Goal: Transaction & Acquisition: Purchase product/service

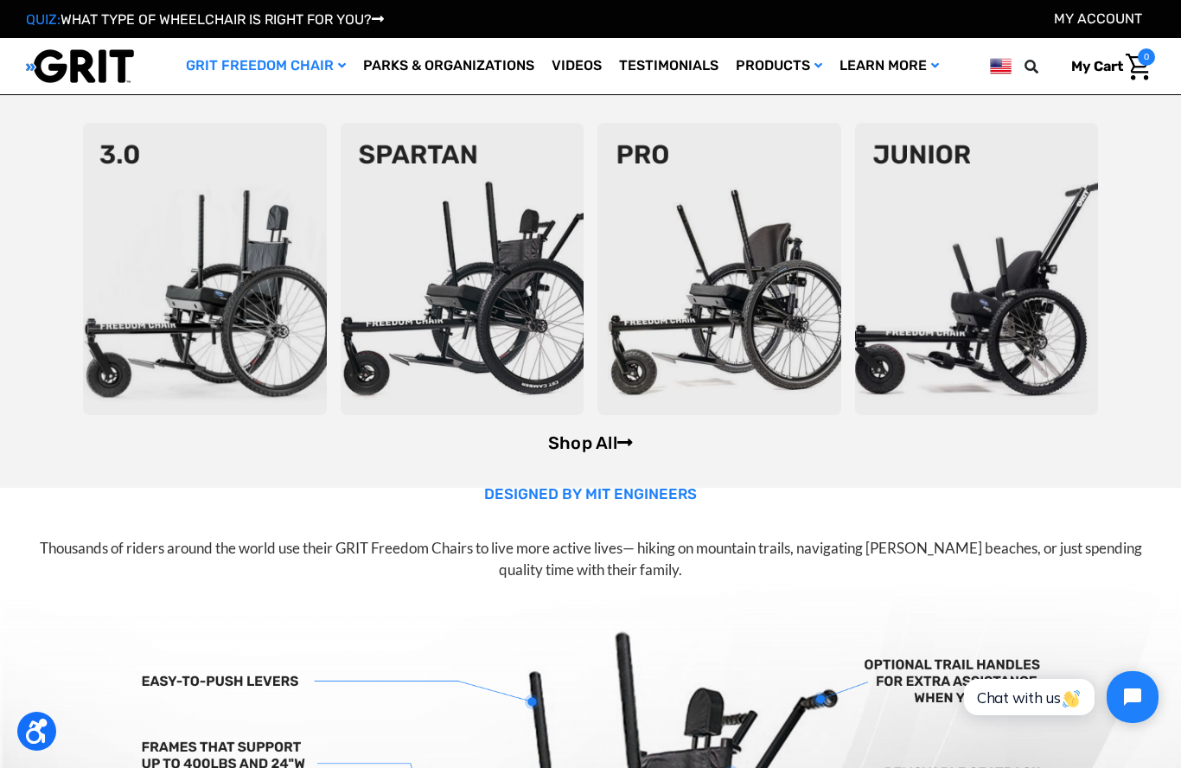
click at [549, 444] on link "Shop All" at bounding box center [590, 442] width 85 height 21
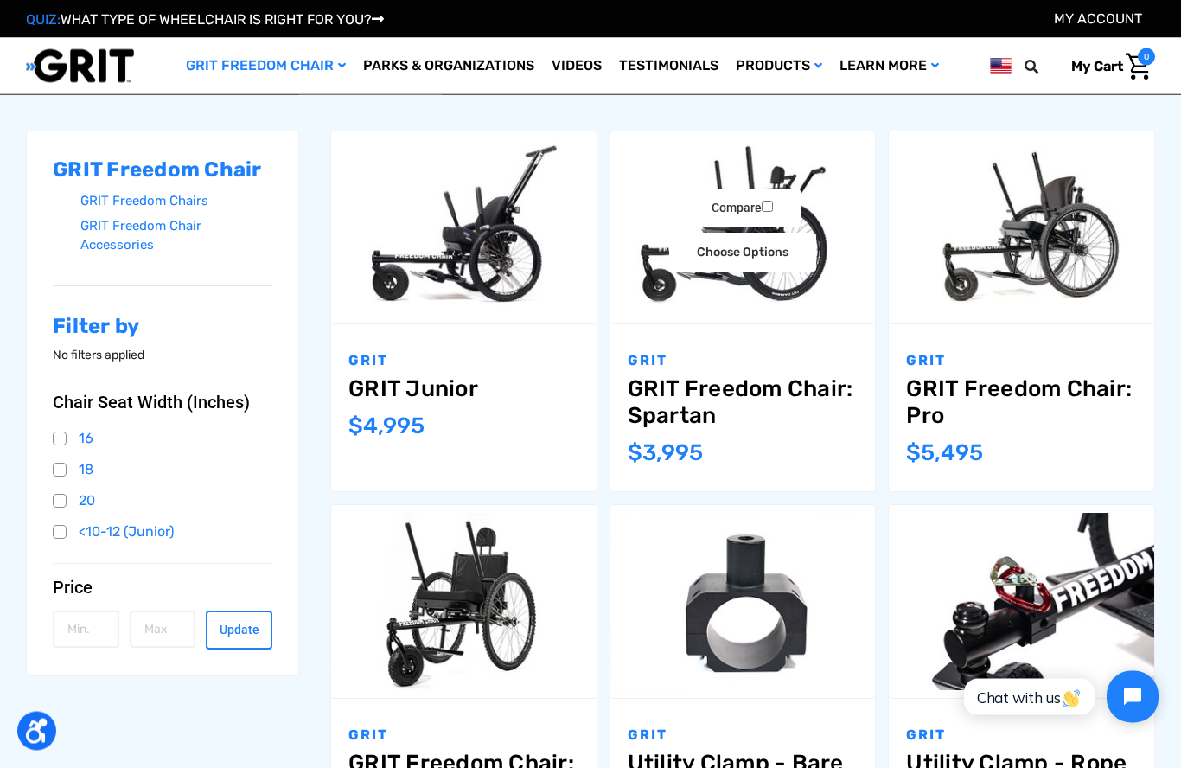
scroll to position [221, 0]
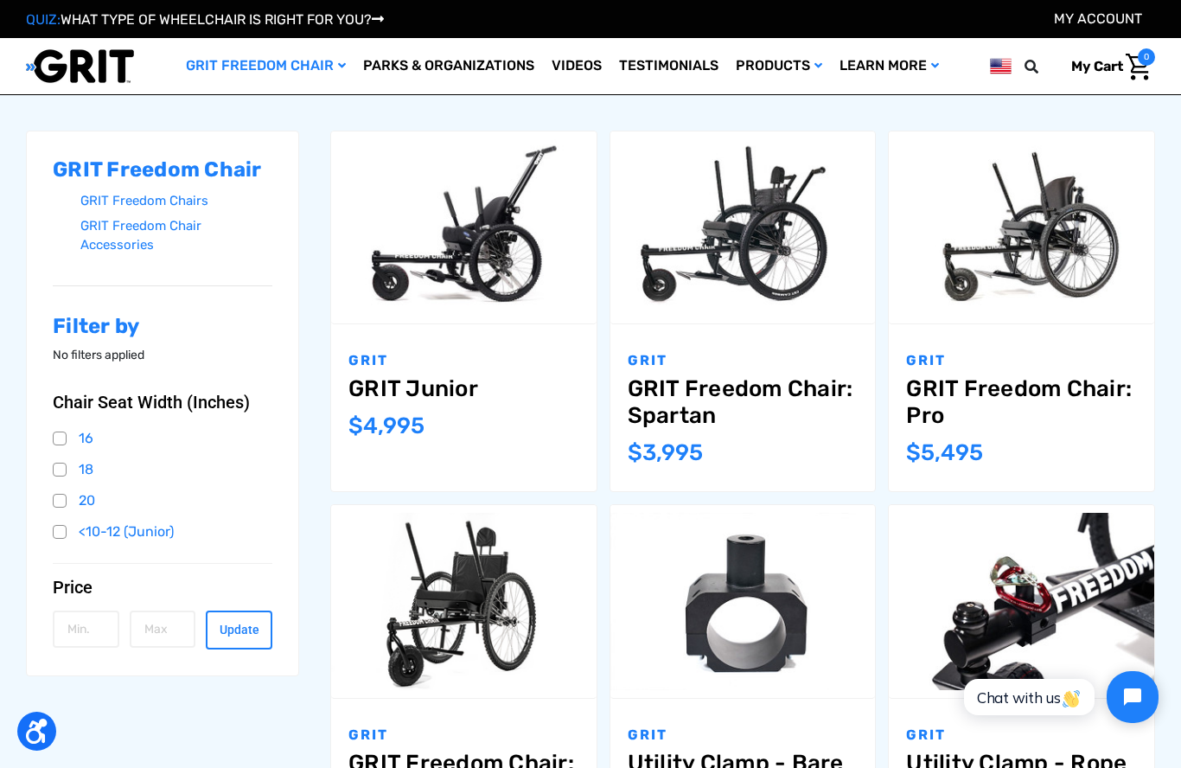
click at [783, 360] on p "GRIT" at bounding box center [743, 360] width 231 height 21
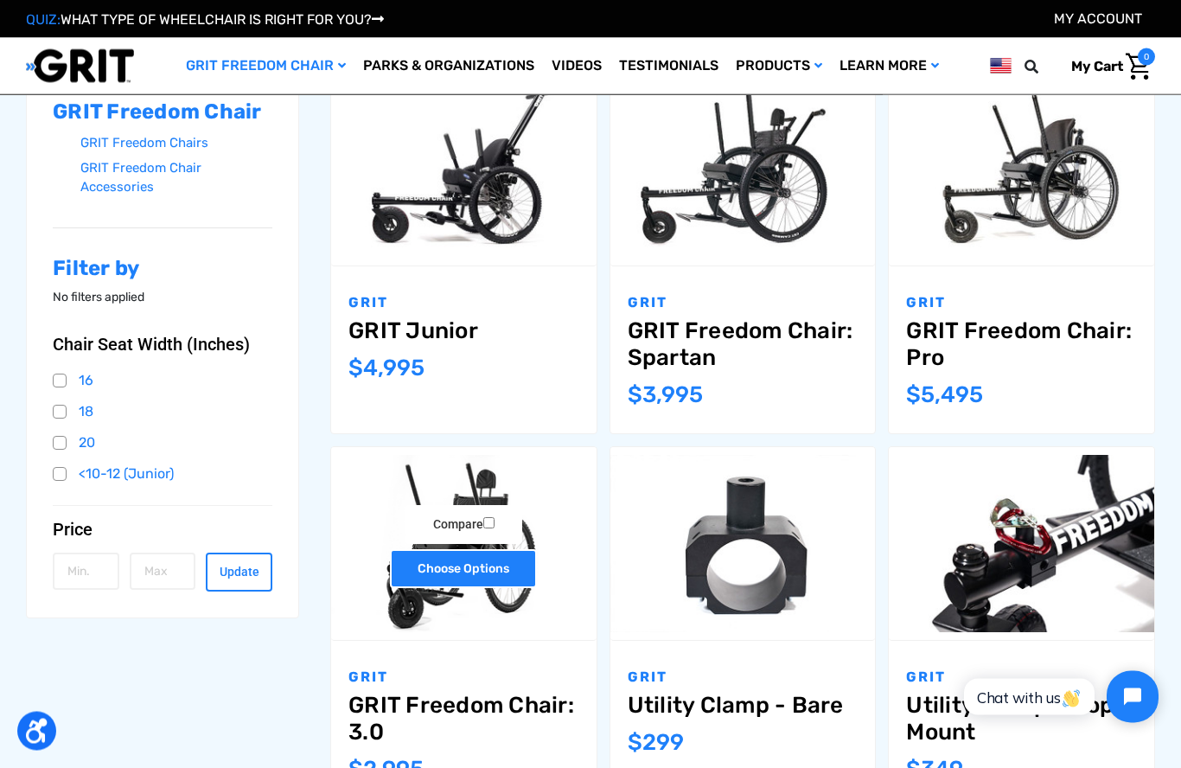
scroll to position [279, 0]
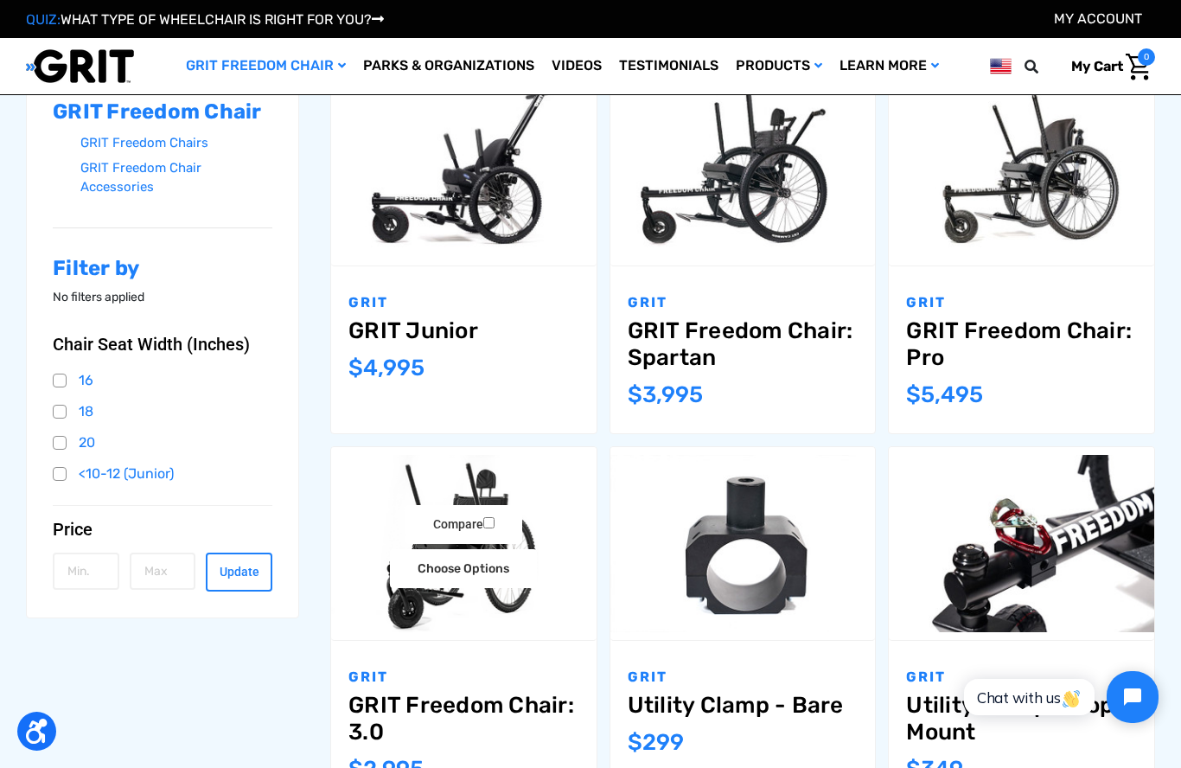
click at [501, 593] on img "GRIT Freedom Chair: 3.0,$2,995.00\a" at bounding box center [463, 543] width 265 height 176
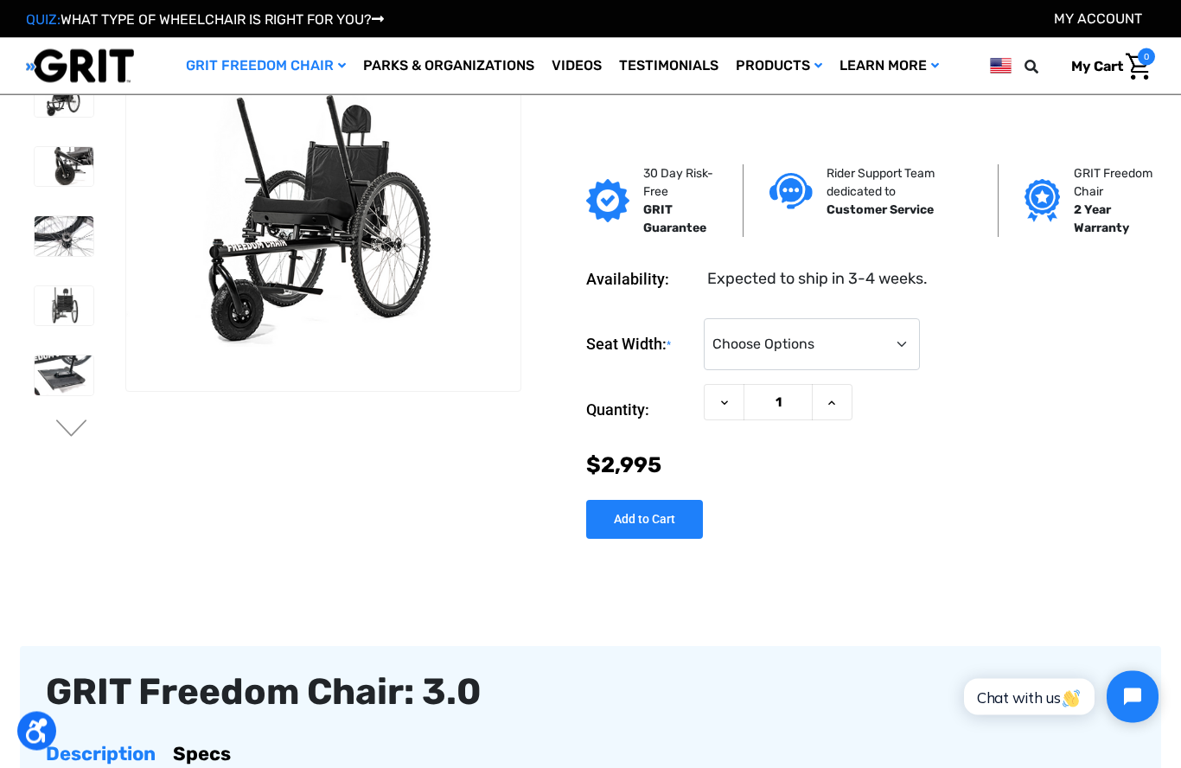
scroll to position [21, 0]
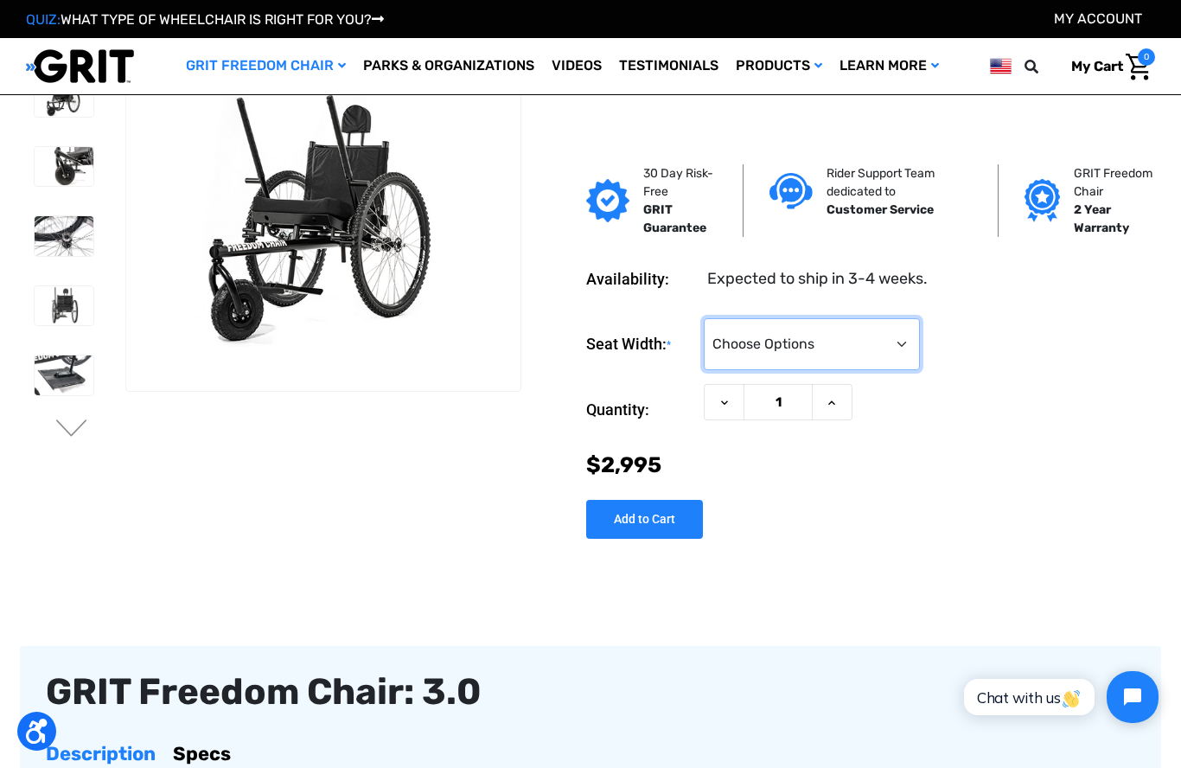
select select "326"
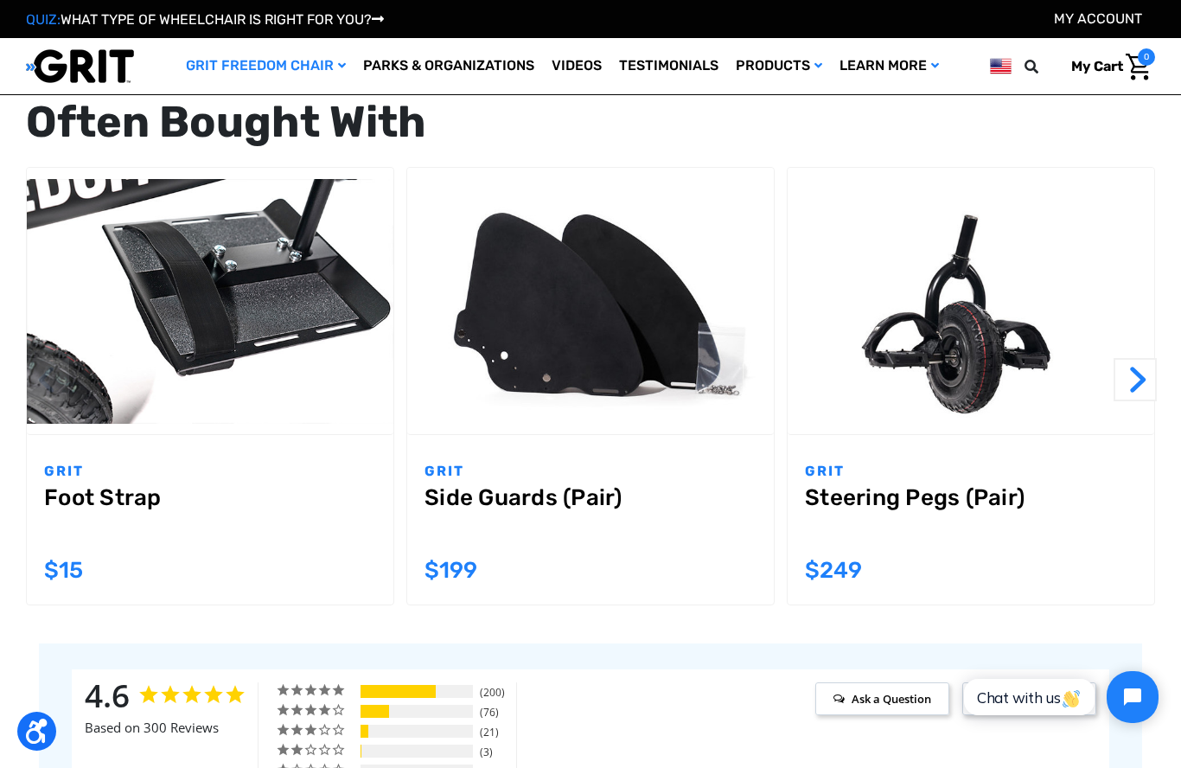
scroll to position [1505, 0]
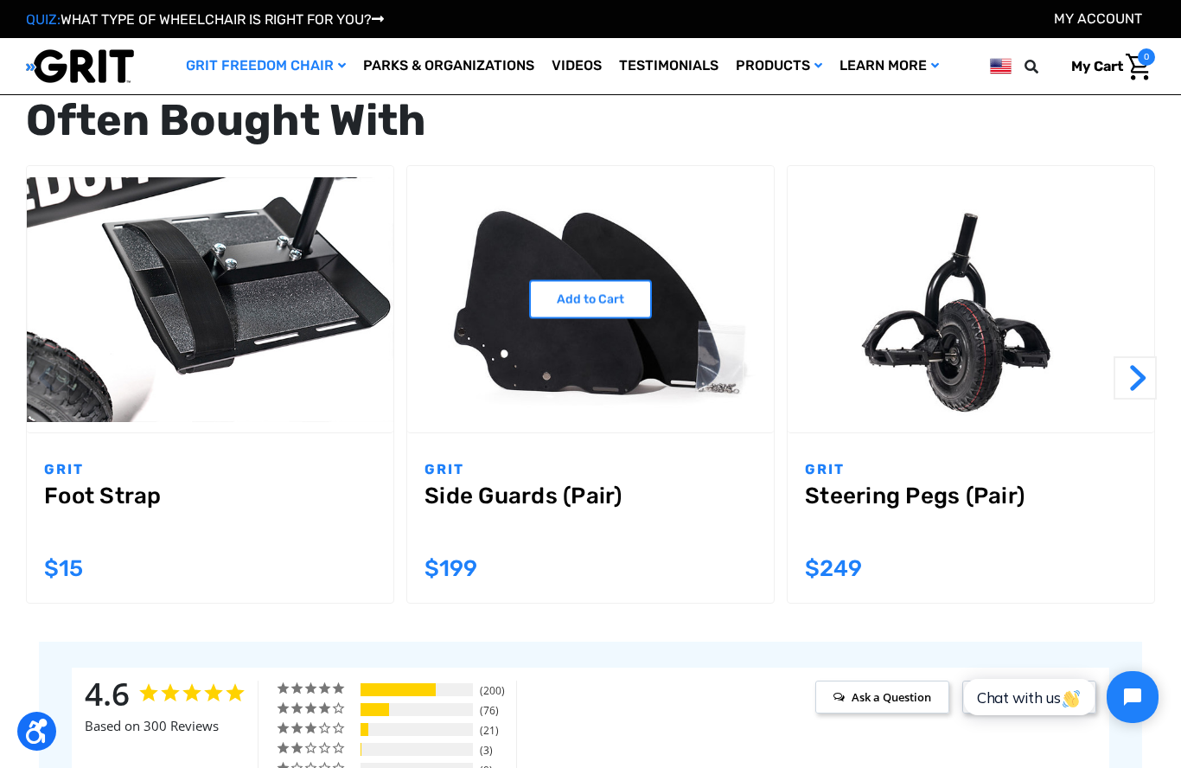
click at [584, 504] on link "Side Guards (Pair)" at bounding box center [590, 513] width 332 height 62
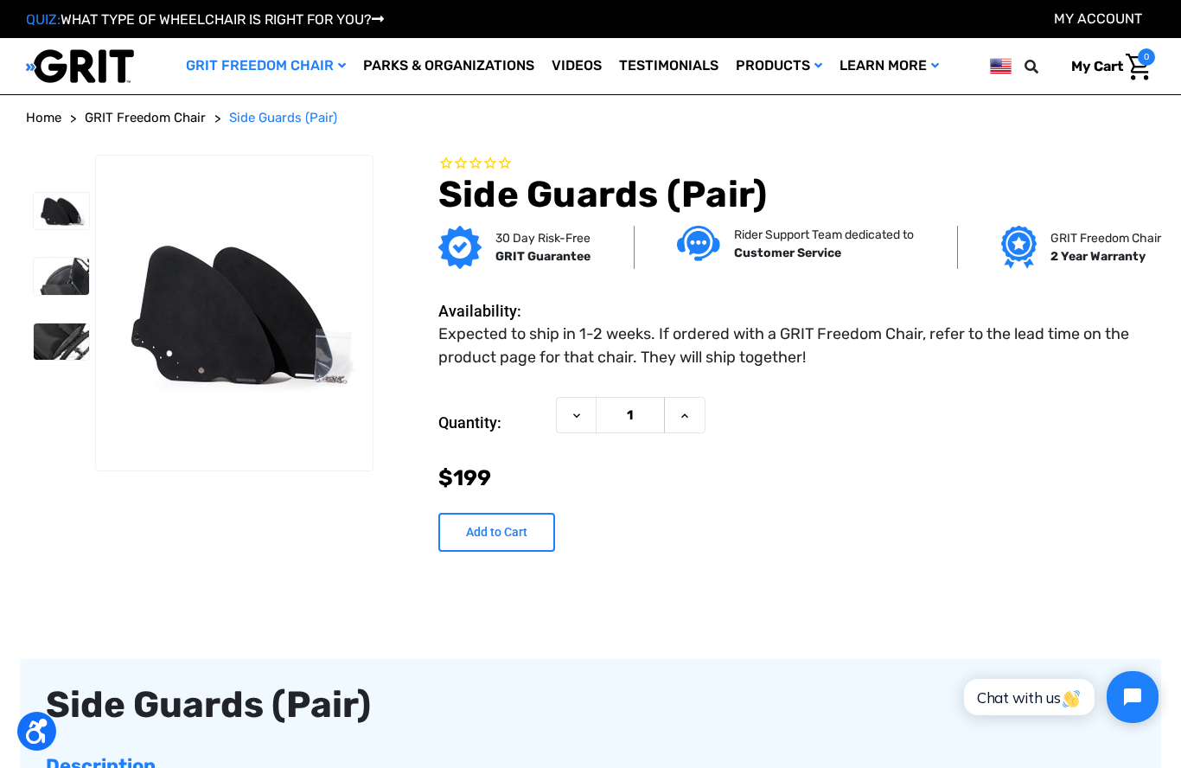
click at [528, 537] on input "Add to Cart" at bounding box center [496, 532] width 117 height 39
type input "Add to Cart"
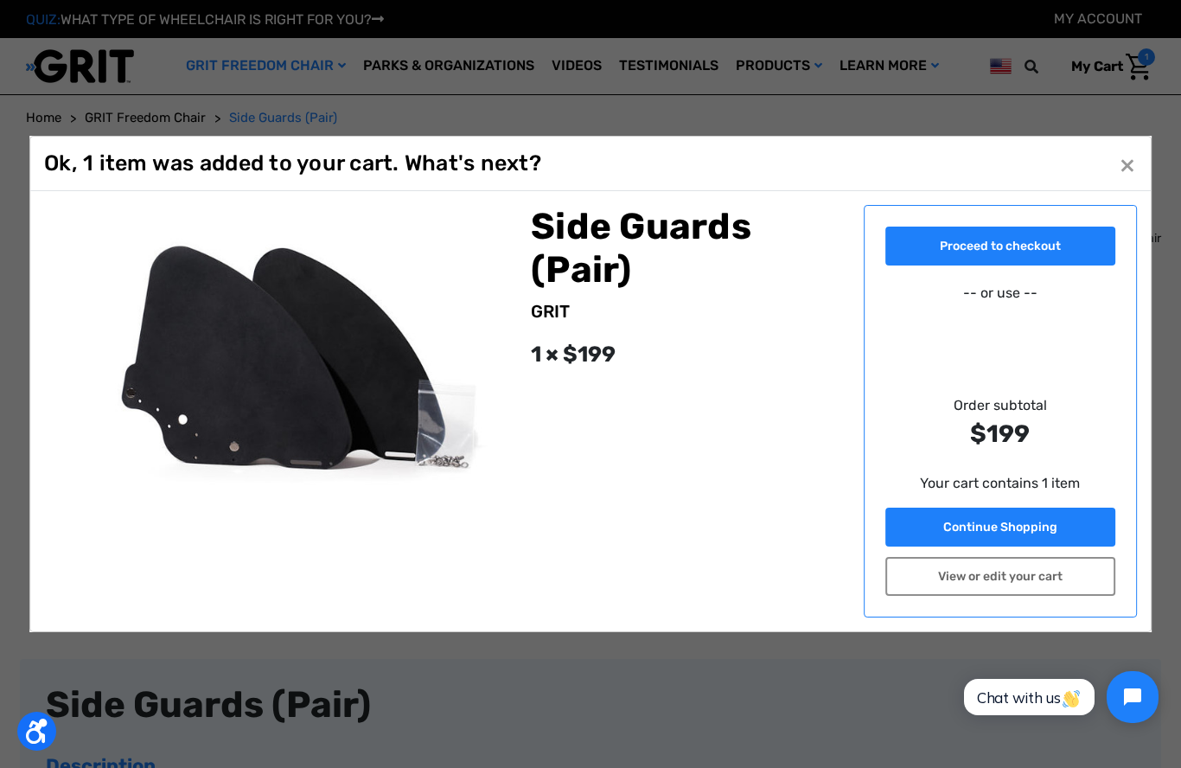
click at [1130, 173] on button "Close ×" at bounding box center [1127, 164] width 28 height 28
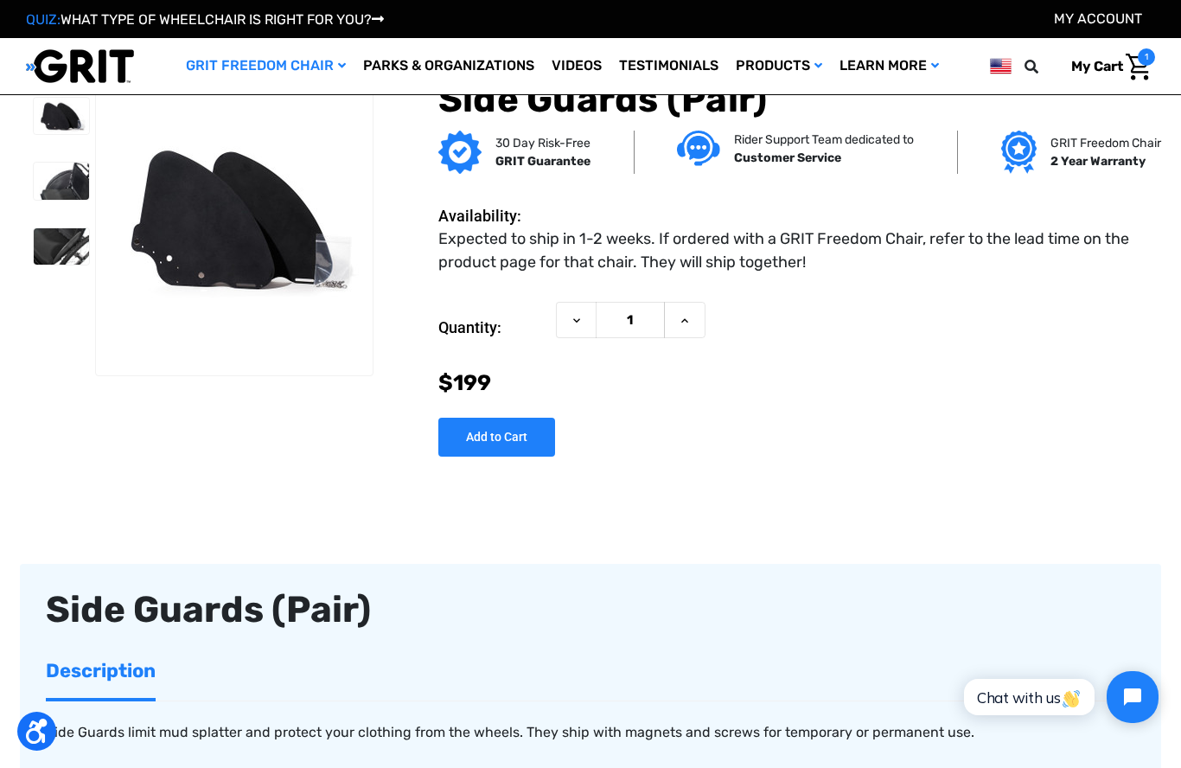
click at [1140, 65] on img "Cart with 1 items" at bounding box center [1138, 67] width 25 height 27
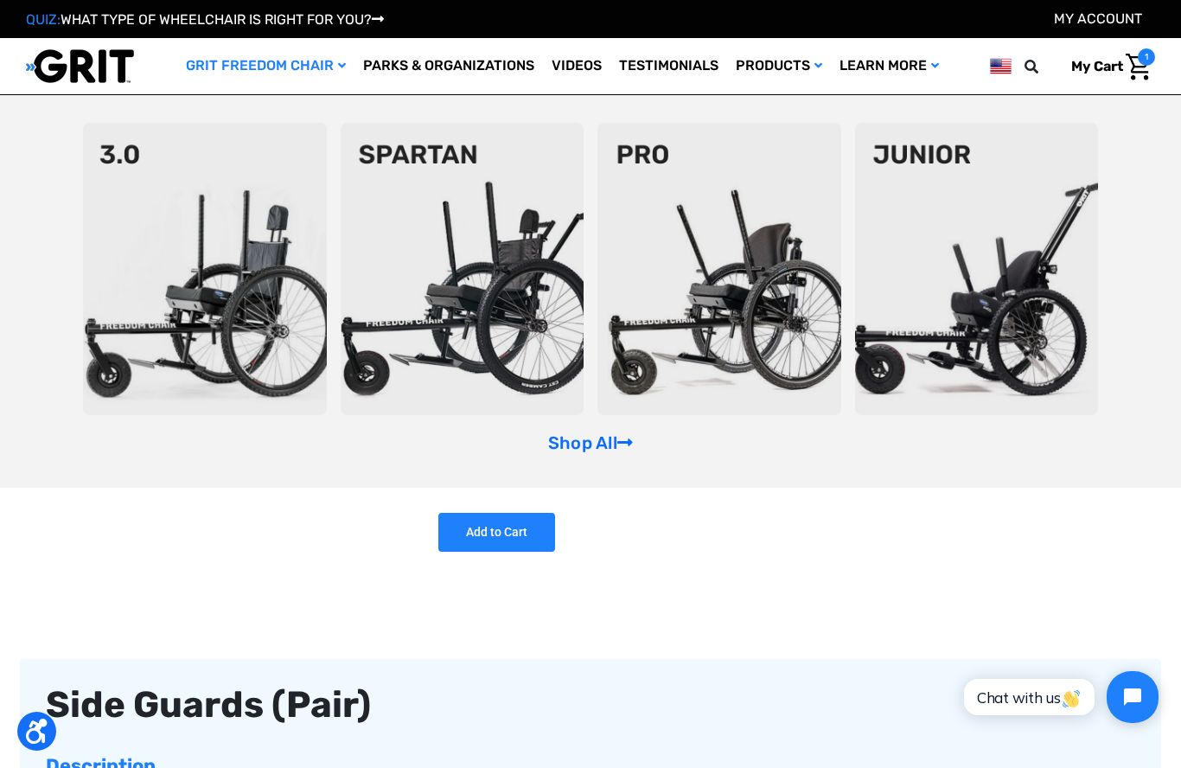
click at [501, 233] on img at bounding box center [463, 269] width 244 height 292
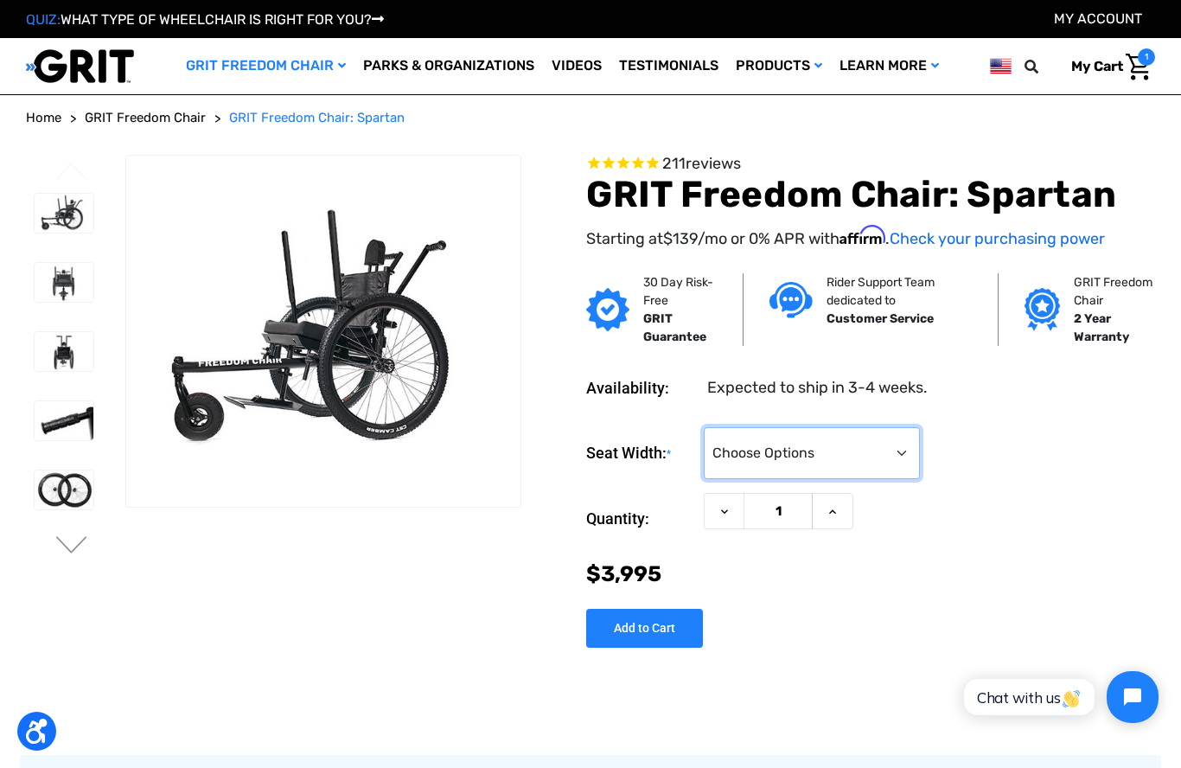
select select "326"
click at [72, 217] on img at bounding box center [64, 213] width 59 height 39
click at [66, 282] on img at bounding box center [64, 282] width 59 height 39
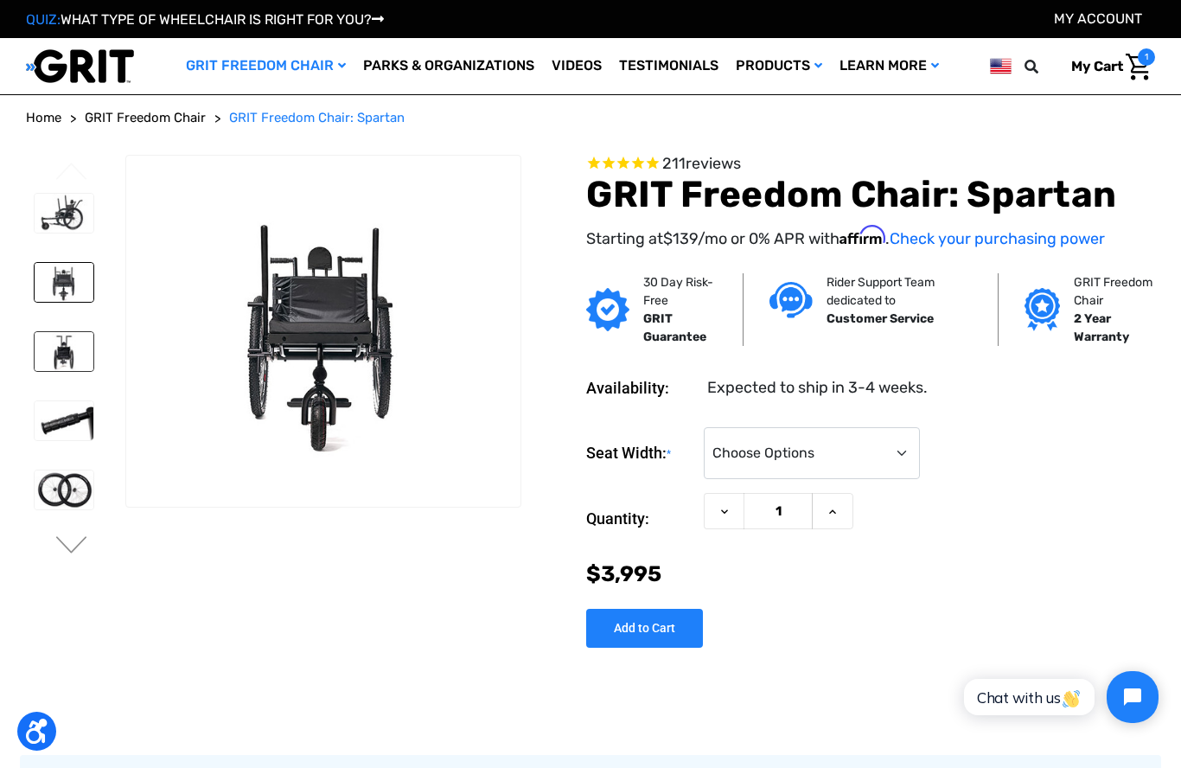
click at [52, 348] on img at bounding box center [64, 351] width 59 height 39
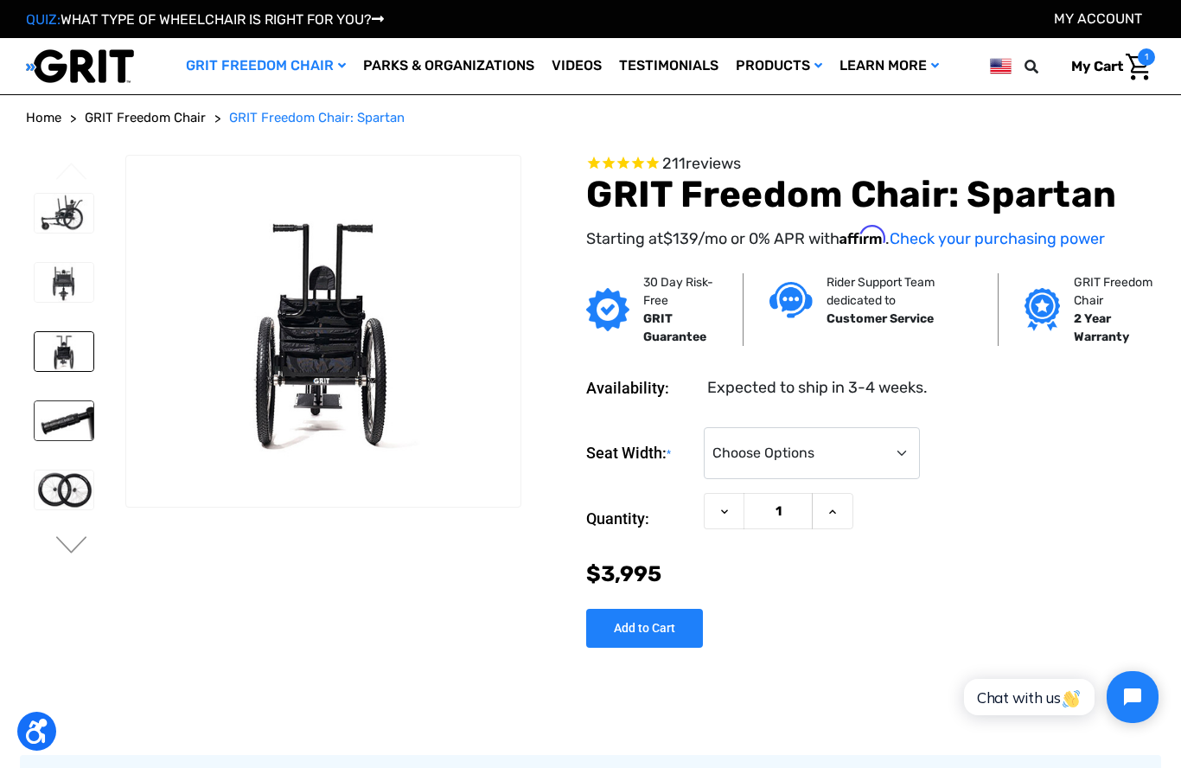
click at [72, 409] on img at bounding box center [64, 420] width 59 height 39
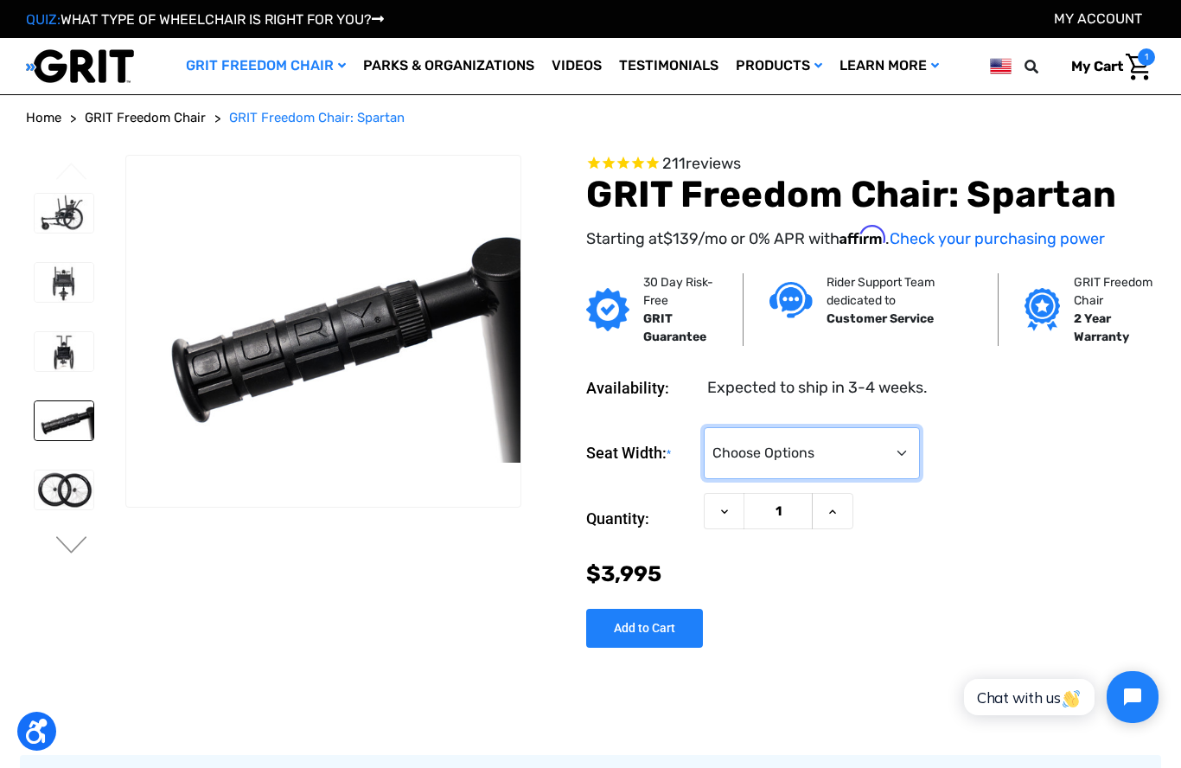
select select "326"
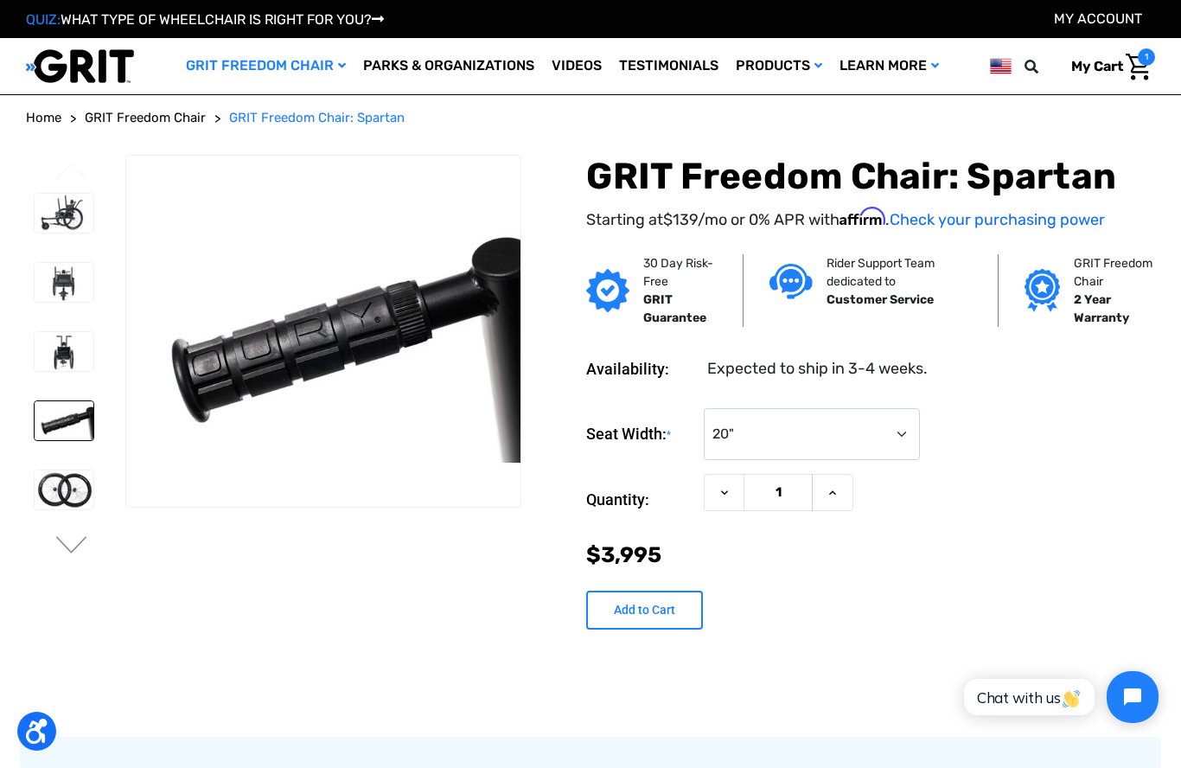
click at [626, 605] on input "Add to Cart" at bounding box center [644, 609] width 117 height 39
type input "Add to Cart"
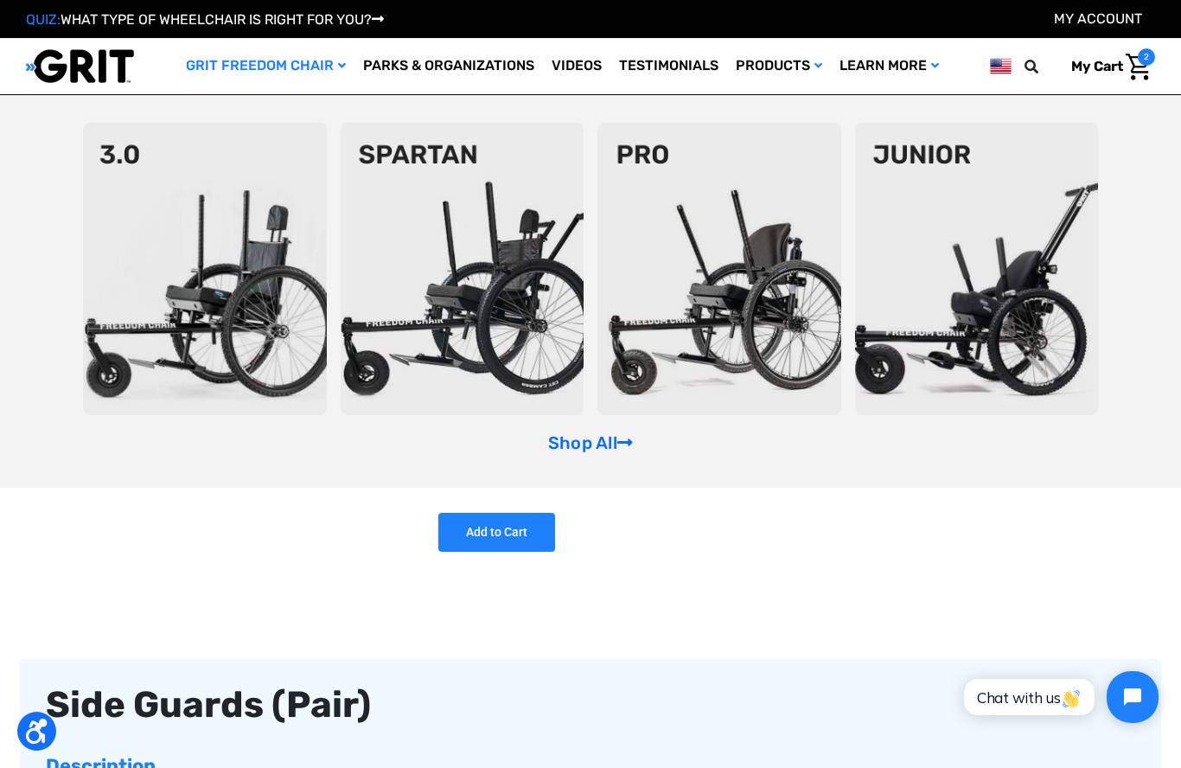
click at [214, 199] on img at bounding box center [205, 269] width 244 height 292
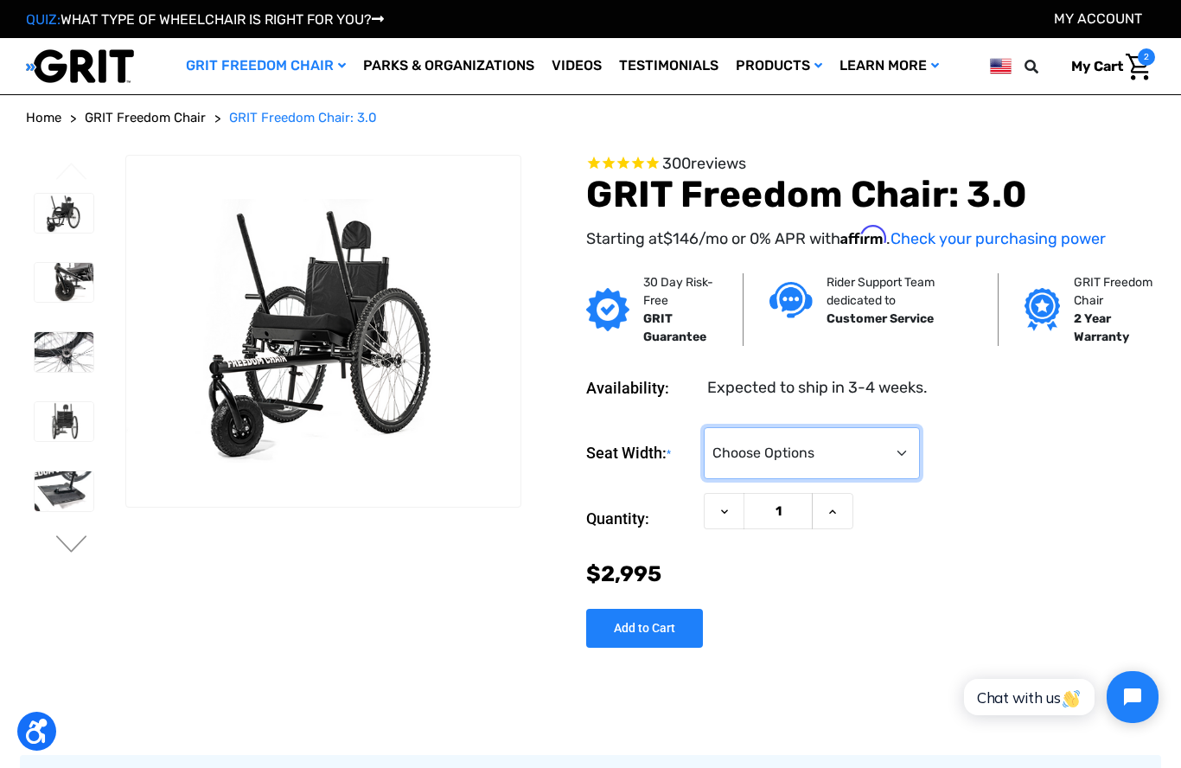
select select "326"
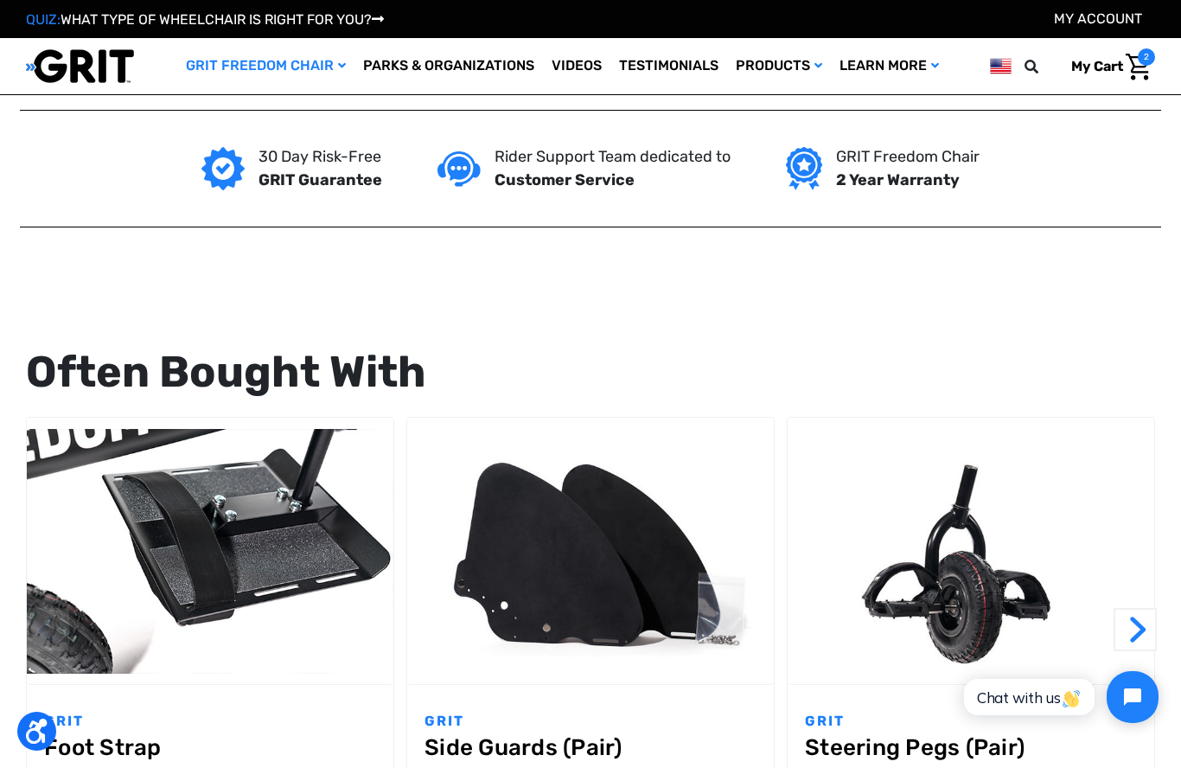
scroll to position [1356, 0]
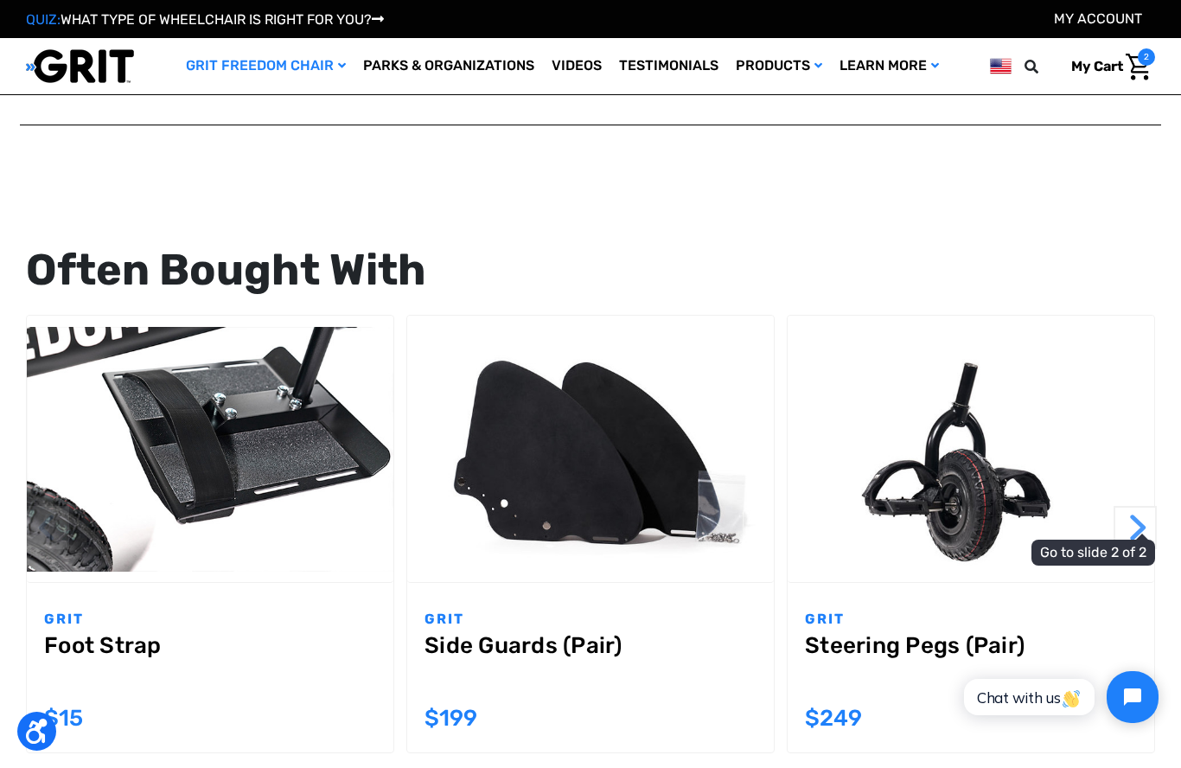
click at [1139, 523] on button "Next" at bounding box center [1134, 527] width 43 height 43
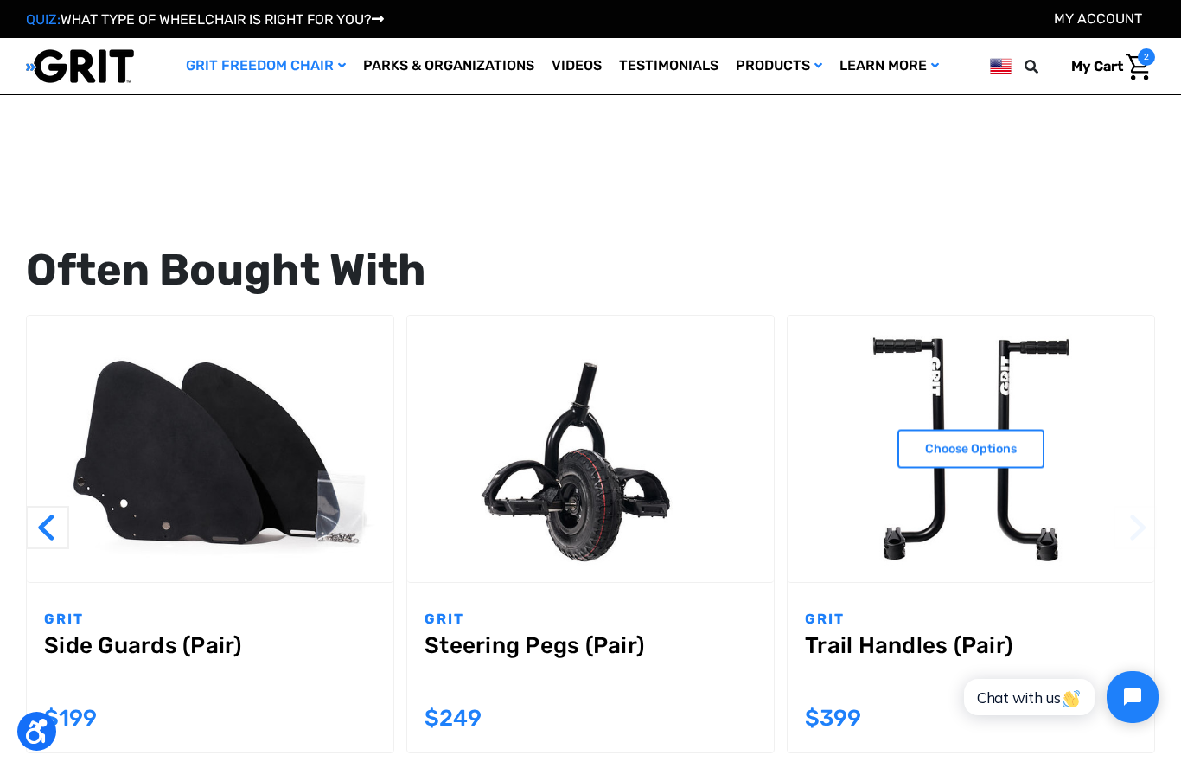
click at [1037, 408] on img "Trail Handles (Pair),$399.00\a" at bounding box center [971, 449] width 367 height 245
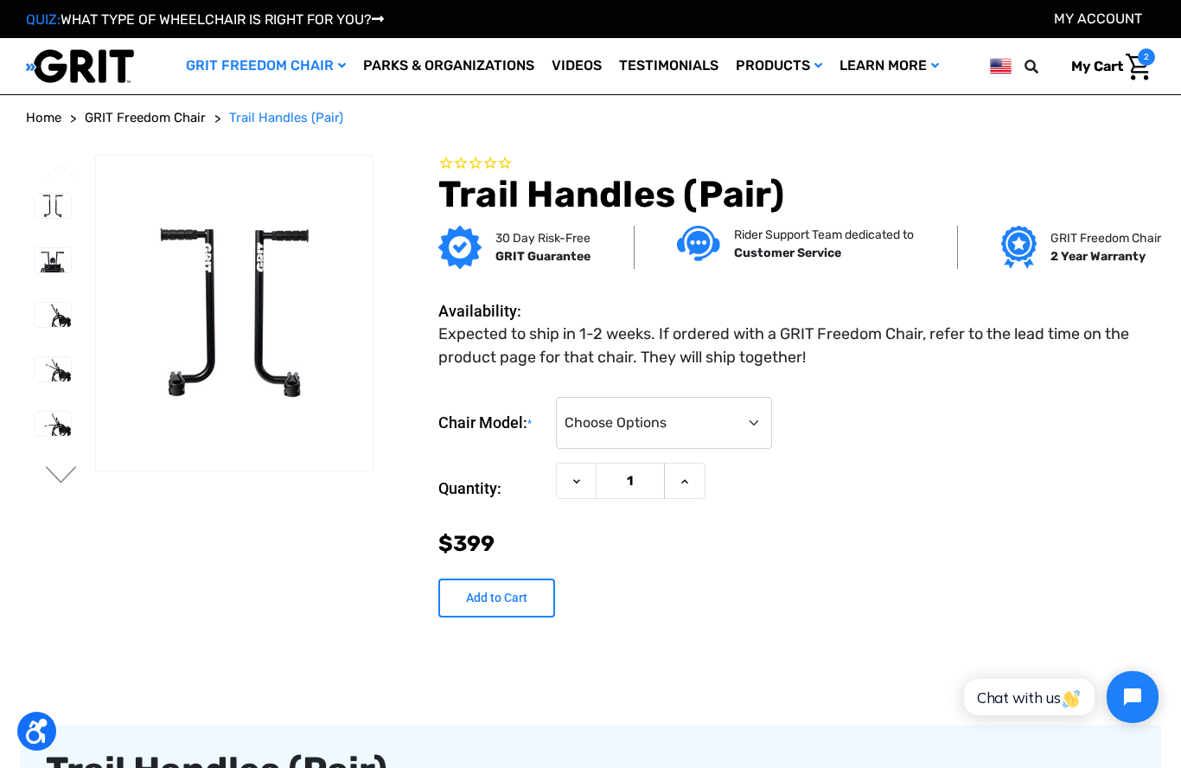
click at [518, 605] on input "Add to Cart" at bounding box center [496, 597] width 117 height 39
click at [40, 317] on img at bounding box center [53, 315] width 36 height 24
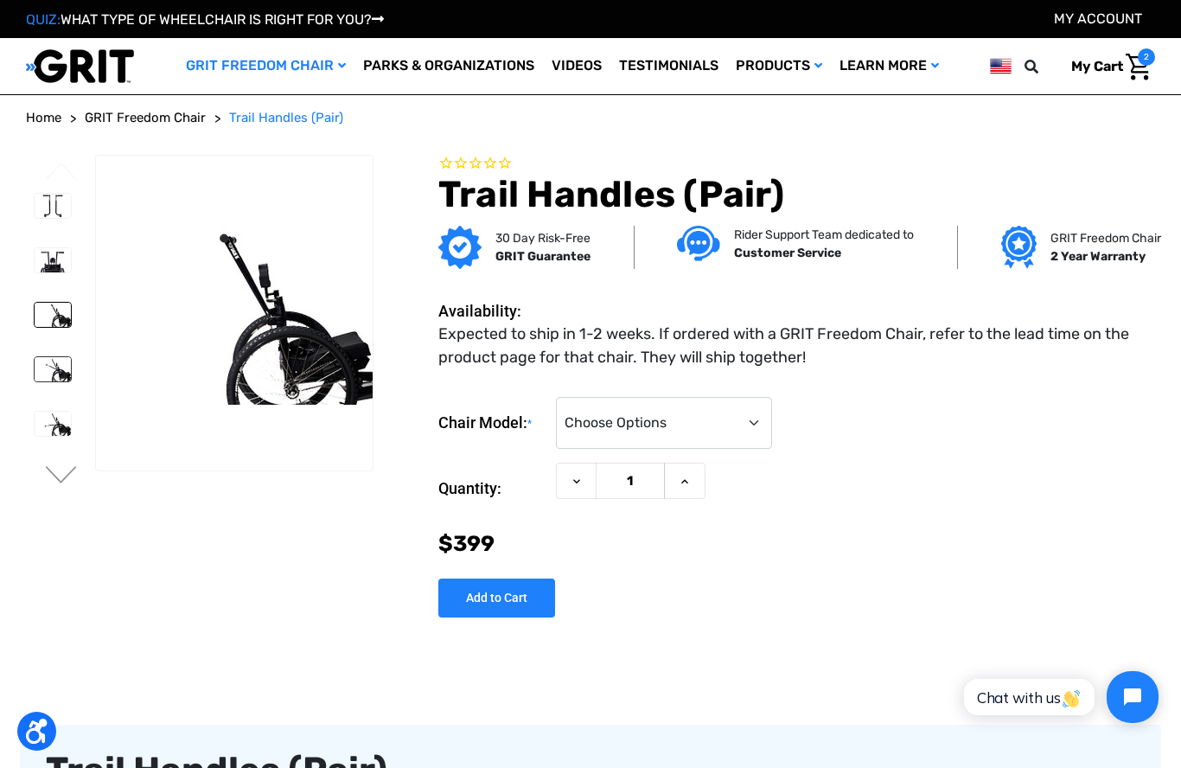
click at [45, 378] on img at bounding box center [53, 369] width 36 height 24
click at [47, 423] on img at bounding box center [53, 423] width 36 height 24
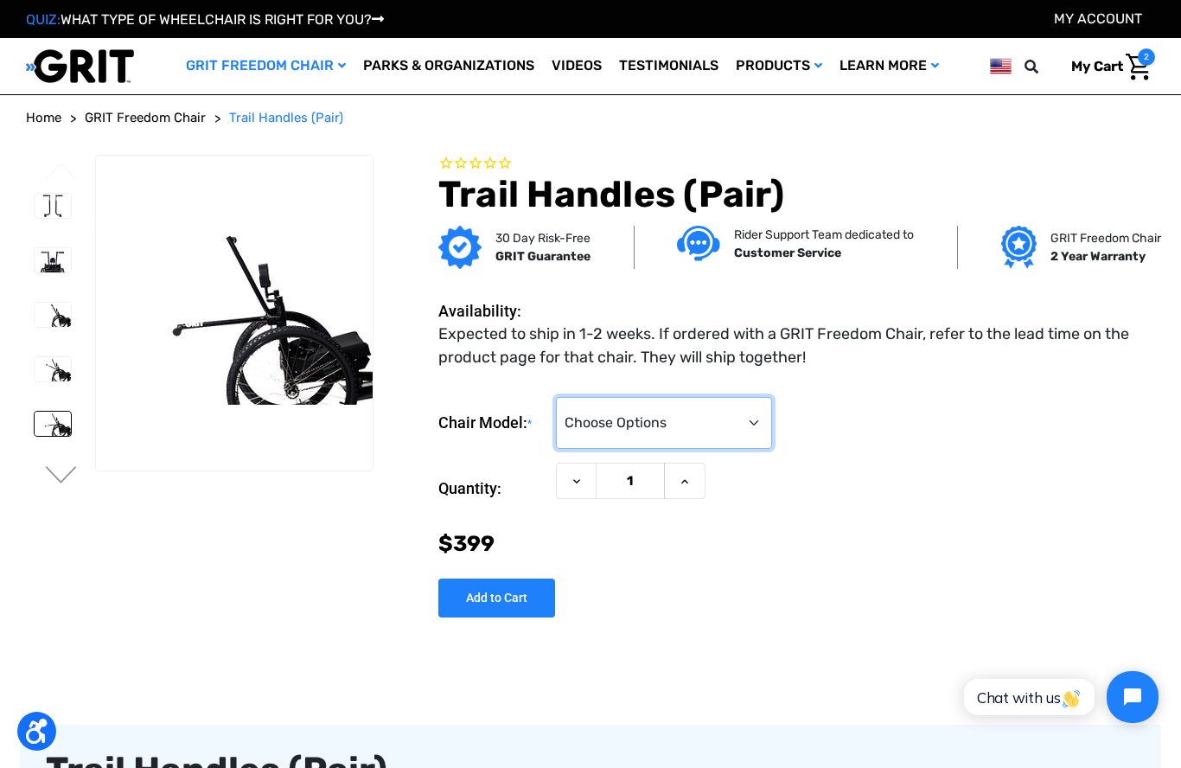
select select "186"
